Goal: Task Accomplishment & Management: Manage account settings

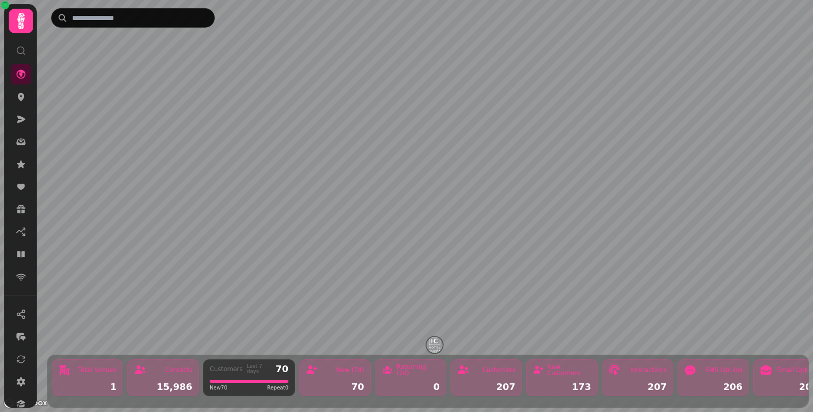
click at [20, 20] on icon at bounding box center [20, 21] width 7 height 16
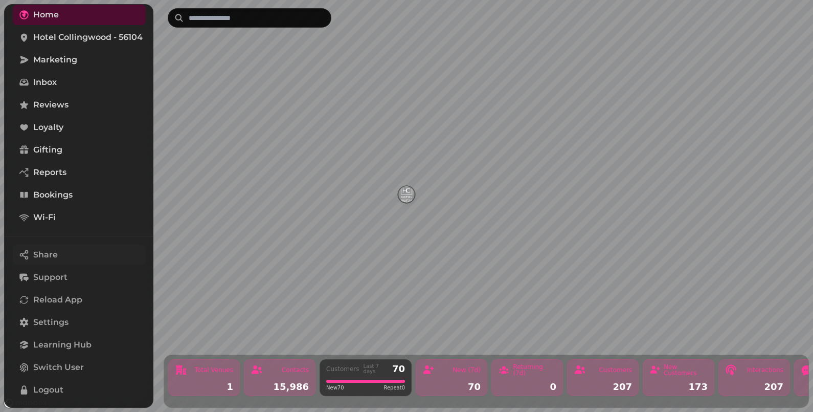
scroll to position [82, 0]
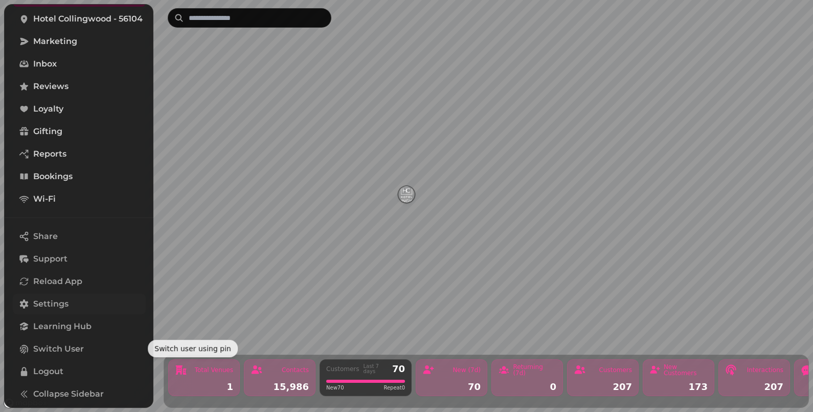
click at [54, 300] on span "Settings" at bounding box center [50, 304] width 35 height 12
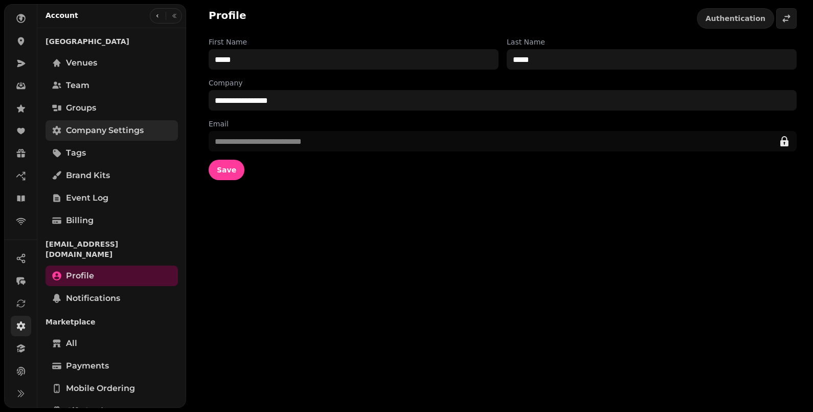
click at [103, 129] on span "Company settings" at bounding box center [105, 130] width 78 height 12
select select "**********"
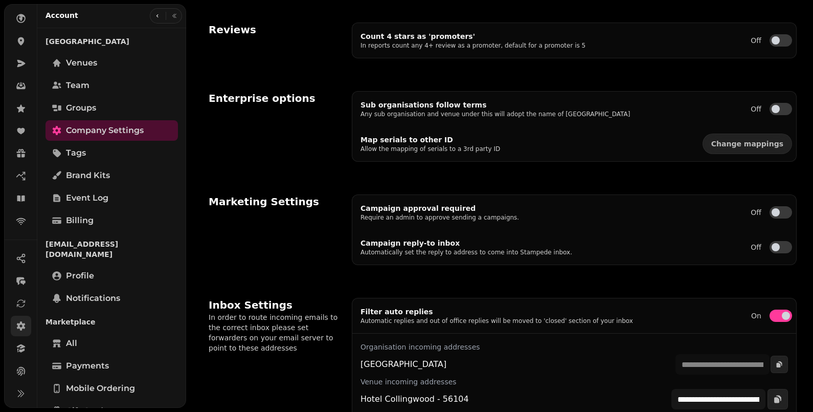
scroll to position [332, 0]
